Goal: Information Seeking & Learning: Learn about a topic

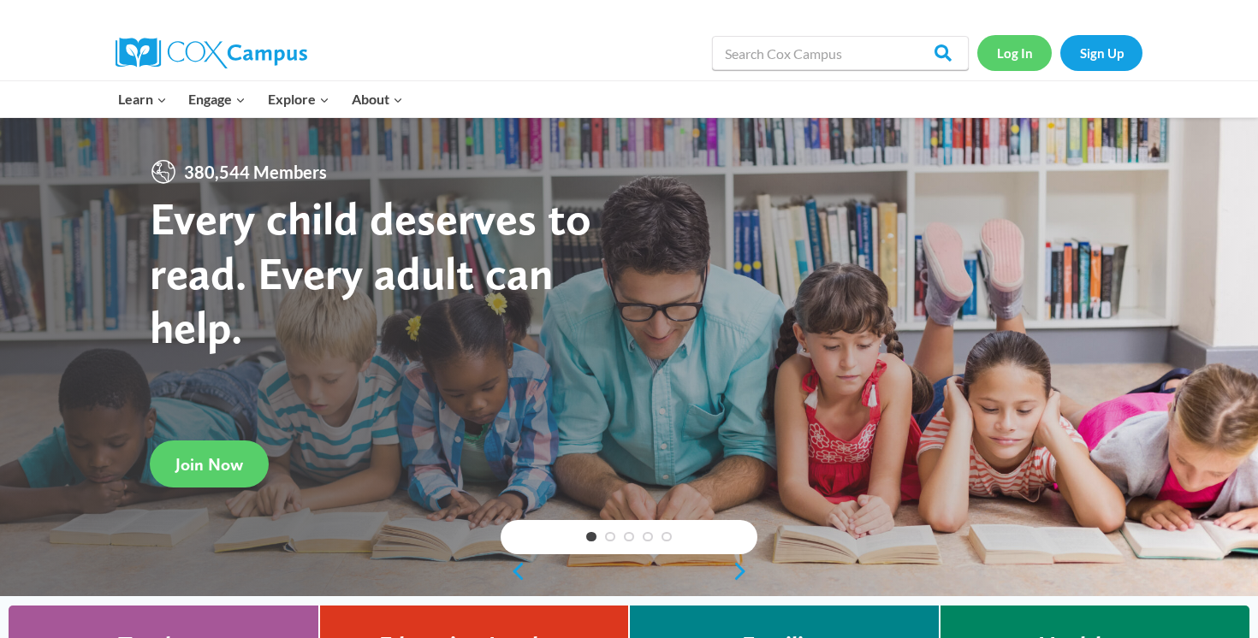
click at [1029, 60] on link "Log In" at bounding box center [1014, 52] width 74 height 35
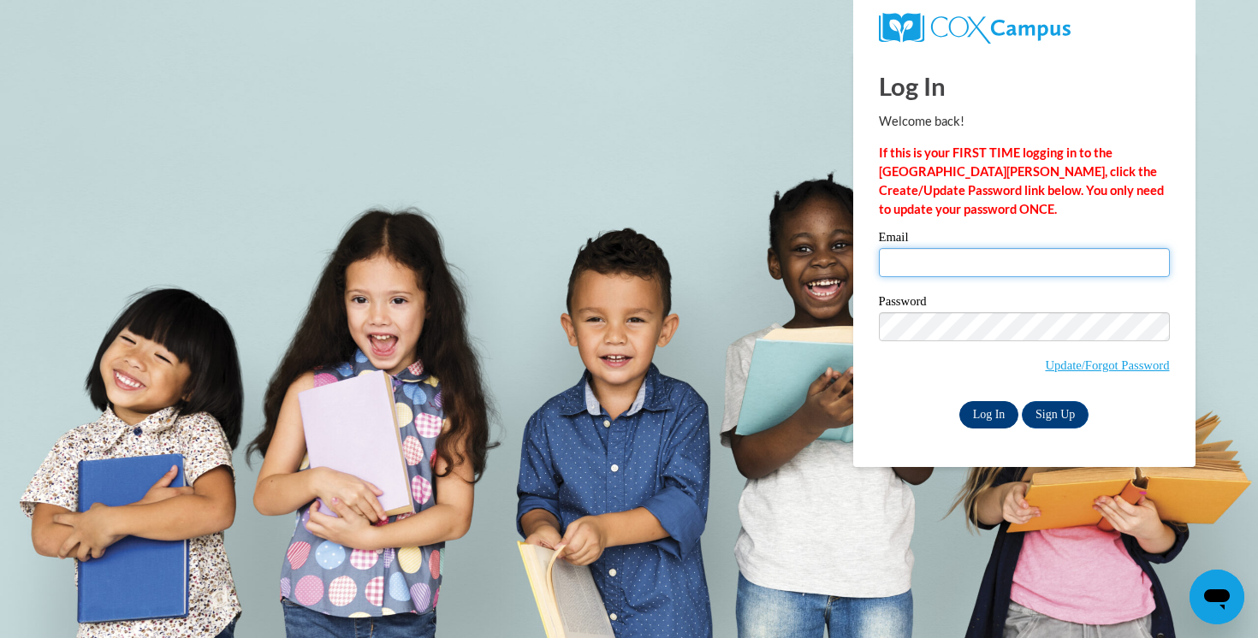
type input "kwilde@waukesha.k12.wi.us"
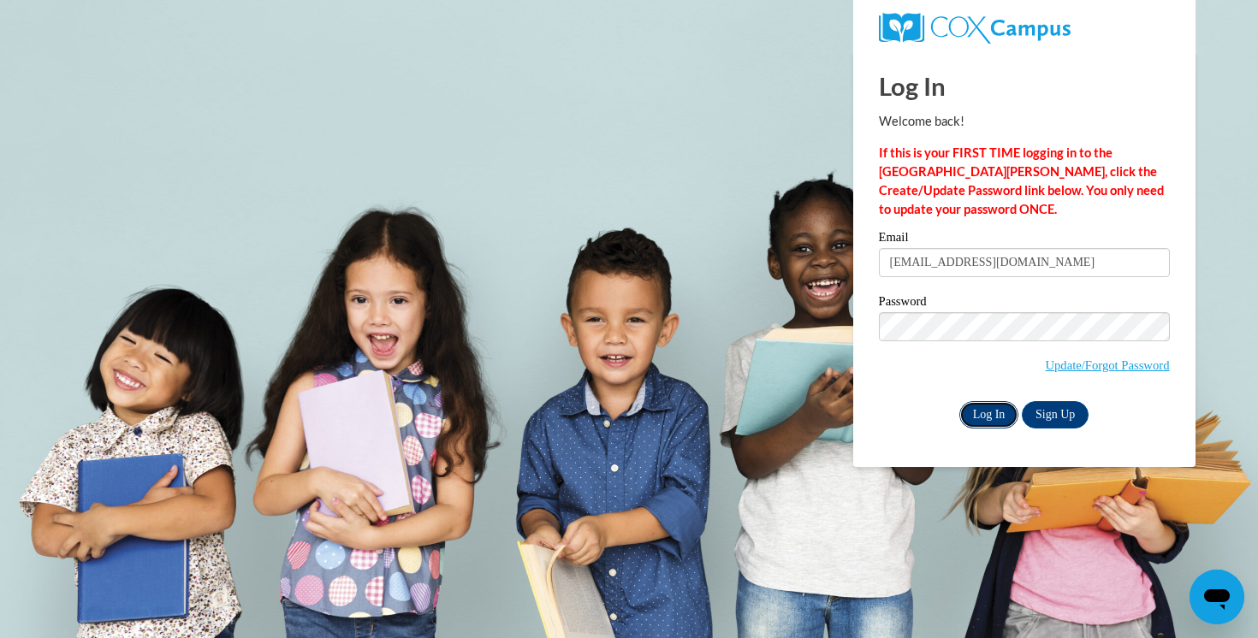
click at [980, 415] on input "Log In" at bounding box center [989, 414] width 60 height 27
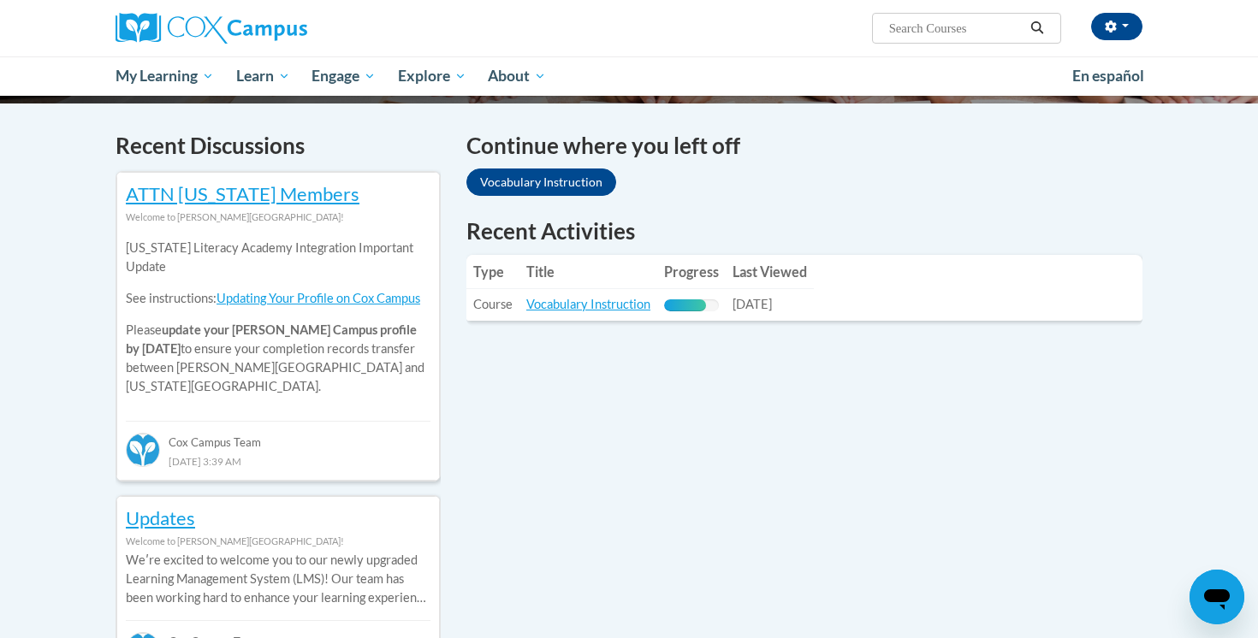
scroll to position [495, 0]
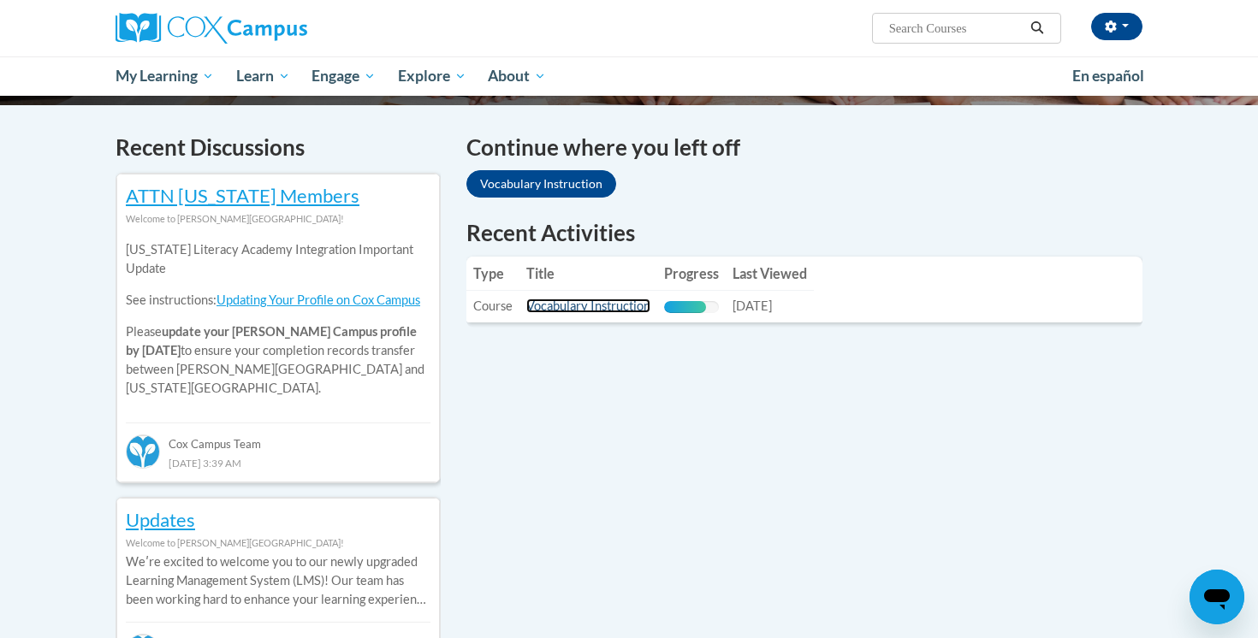
click at [562, 305] on link "Vocabulary Instruction" at bounding box center [588, 306] width 124 height 15
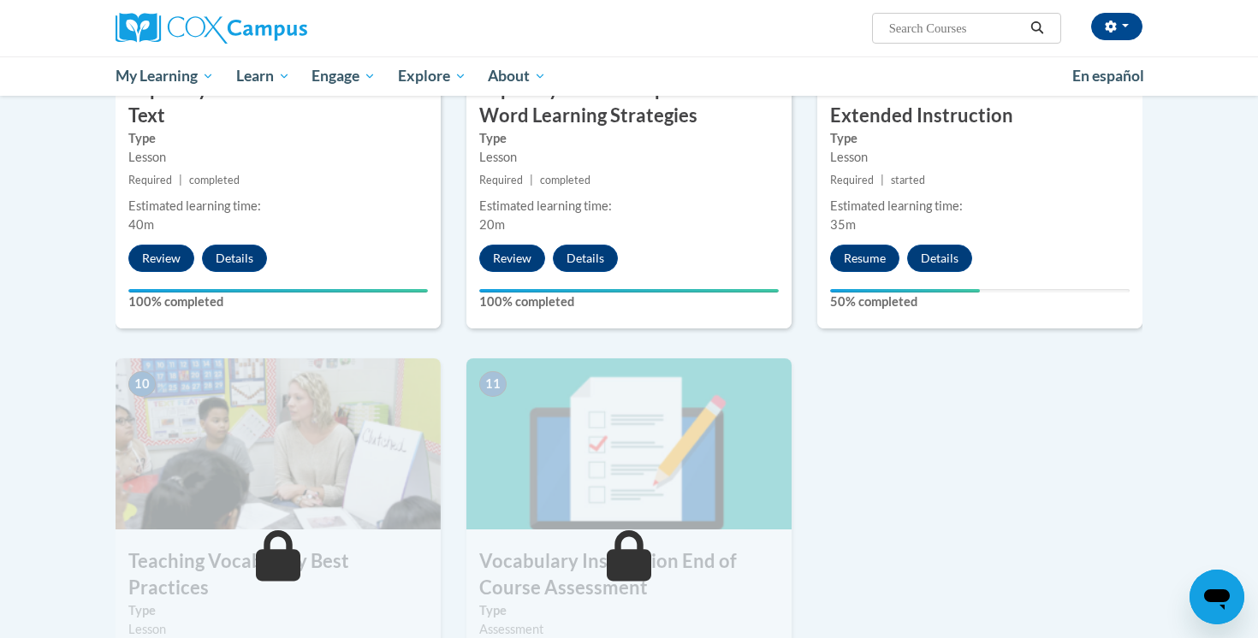
scroll to position [1536, 0]
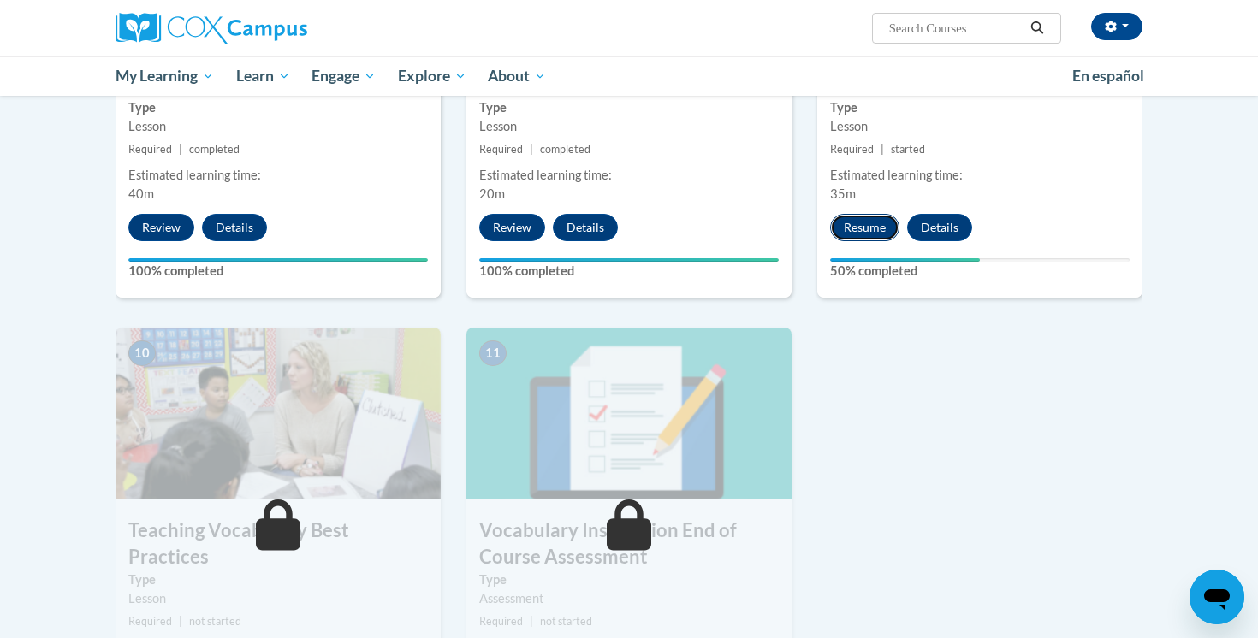
click at [873, 219] on button "Resume" at bounding box center [864, 227] width 69 height 27
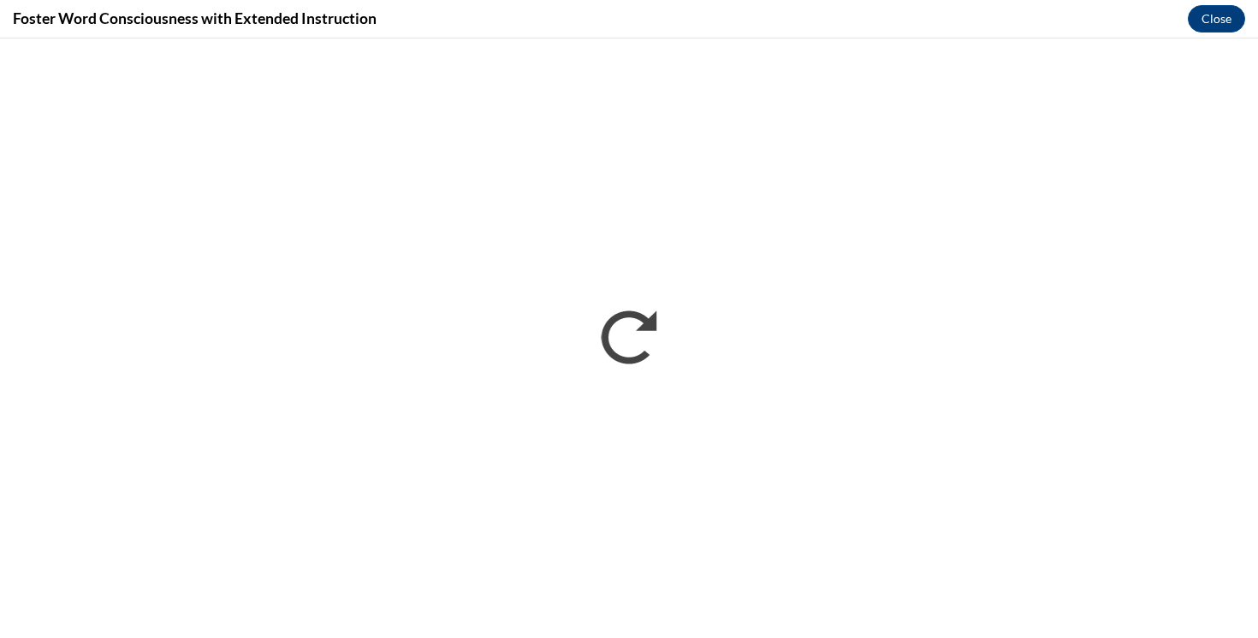
scroll to position [0, 0]
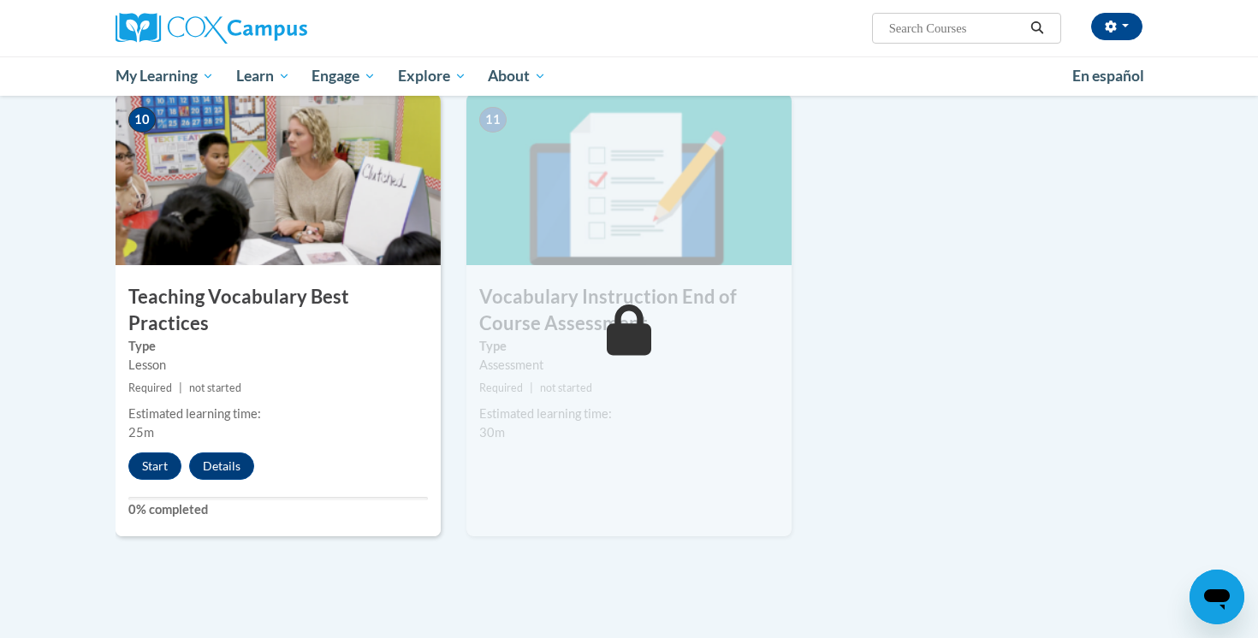
scroll to position [1726, 0]
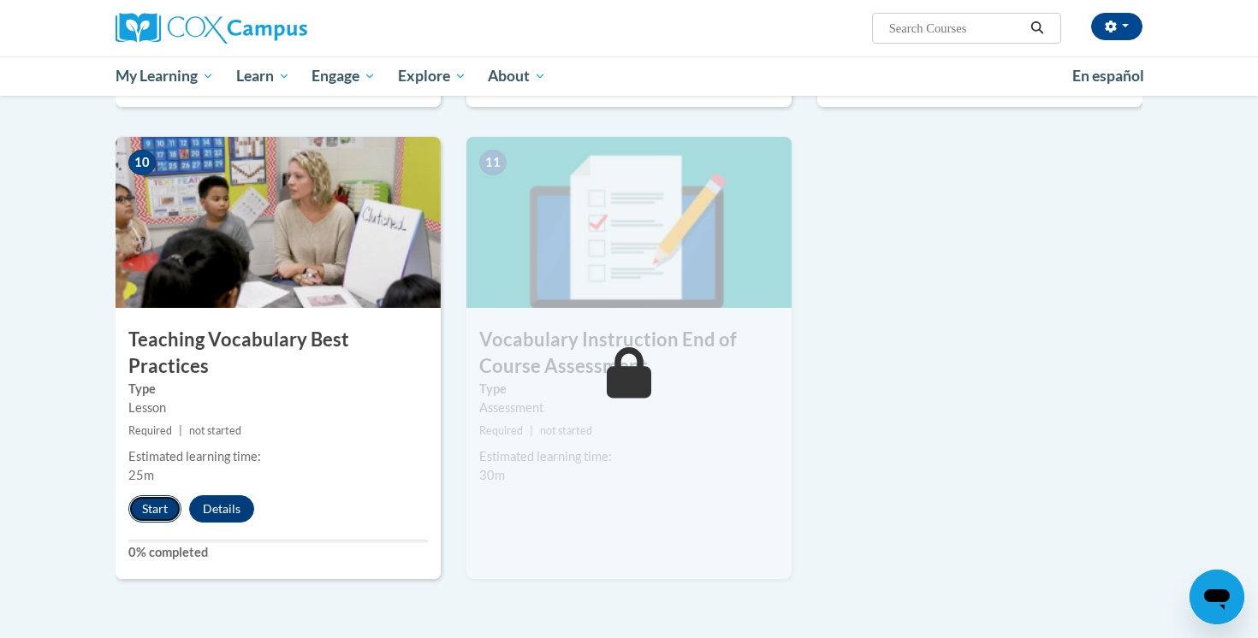
click at [149, 495] on button "Start" at bounding box center [154, 508] width 53 height 27
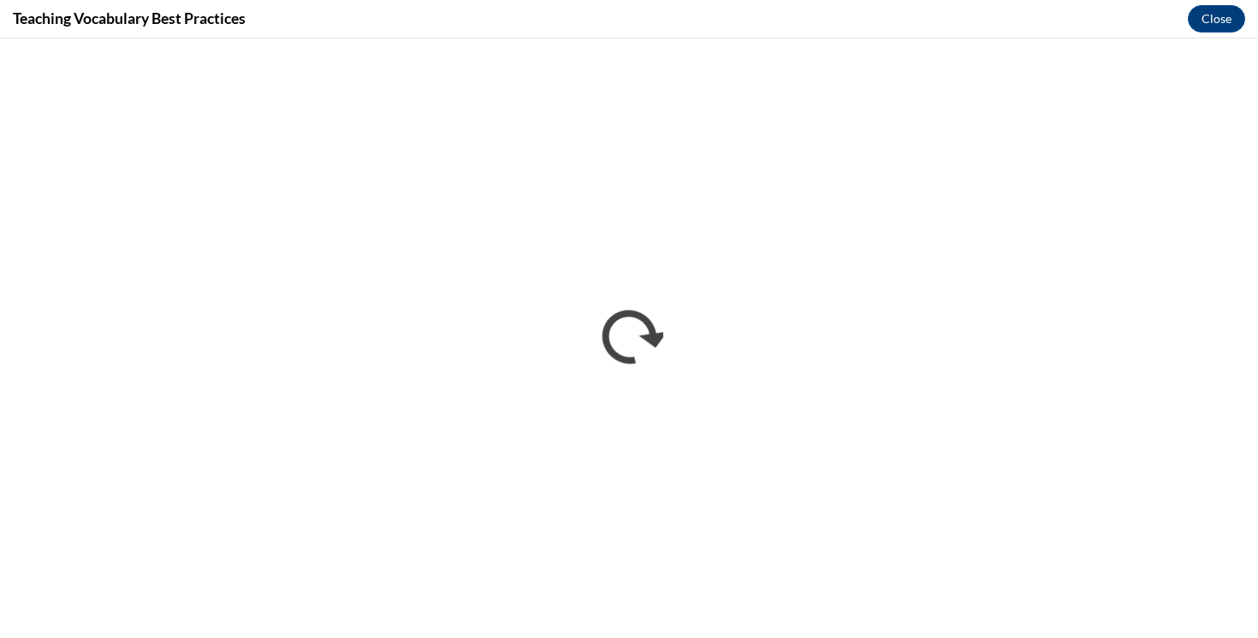
scroll to position [0, 0]
